Goal: Task Accomplishment & Management: Manage account settings

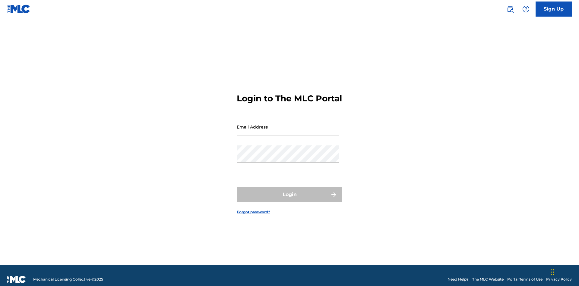
scroll to position [8, 0]
click at [254, 209] on link "Forgot password?" at bounding box center [253, 211] width 33 height 5
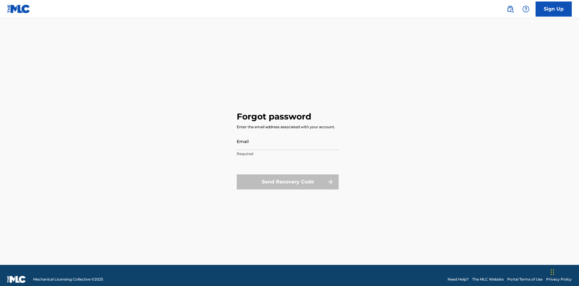
click at [288, 133] on input "Email" at bounding box center [288, 141] width 102 height 17
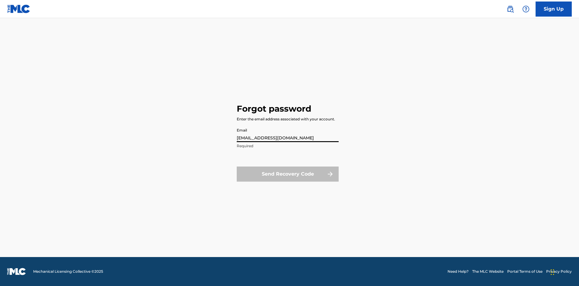
type input "[EMAIL_ADDRESS][DOMAIN_NAME]"
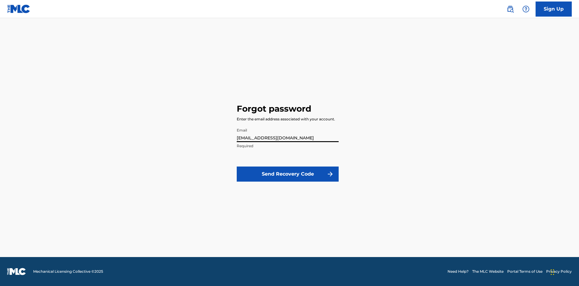
click at [288, 174] on button "Send Recovery Code" at bounding box center [288, 174] width 102 height 15
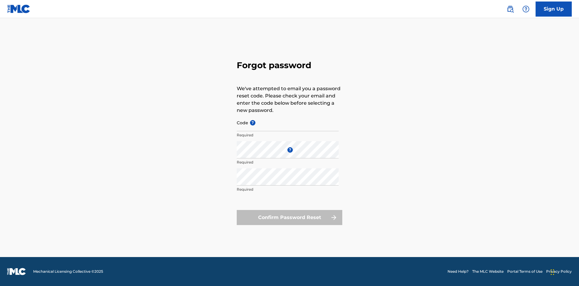
click at [288, 123] on input "Code ?" at bounding box center [288, 122] width 102 height 17
type input "FP_6f6f05a85d77173689f7edaaa1a2"
